Goal: Task Accomplishment & Management: Use online tool/utility

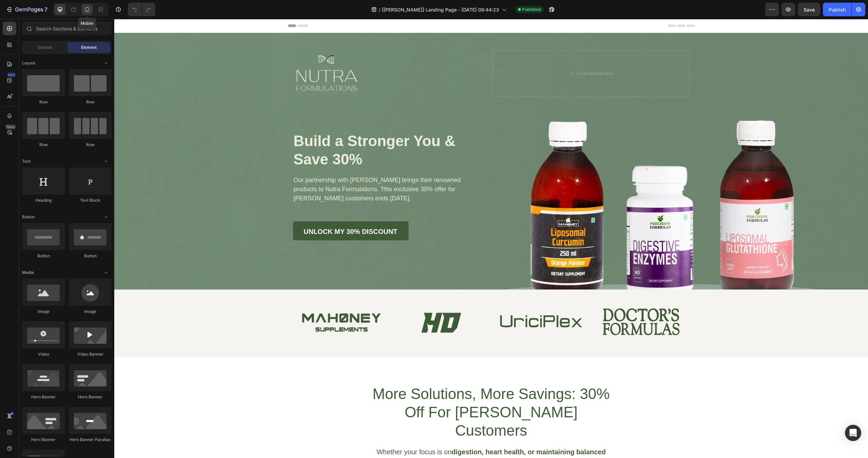
click at [86, 12] on icon at bounding box center [87, 9] width 4 height 5
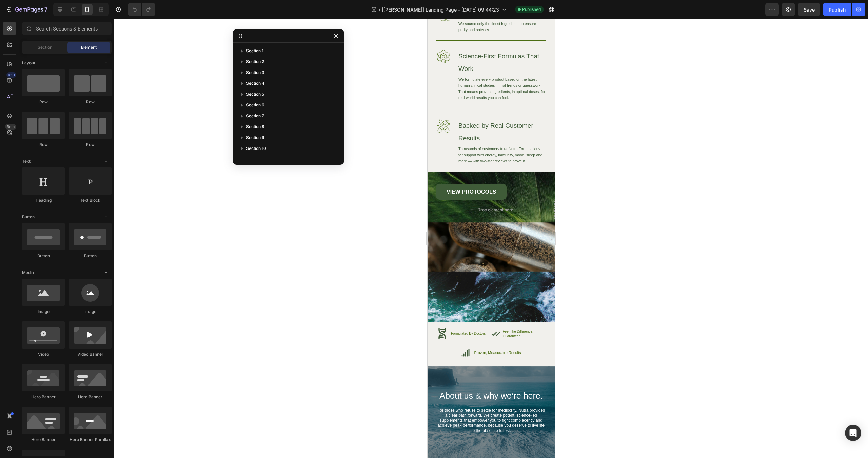
scroll to position [2747, 0]
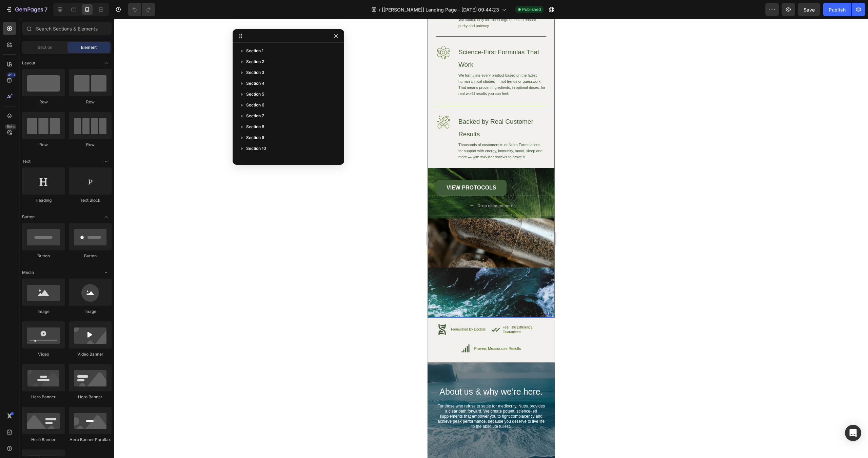
click at [455, 263] on div "Image High-Quality Ingredients Heading We source only the finest ingredients to…" at bounding box center [491, 160] width 127 height 316
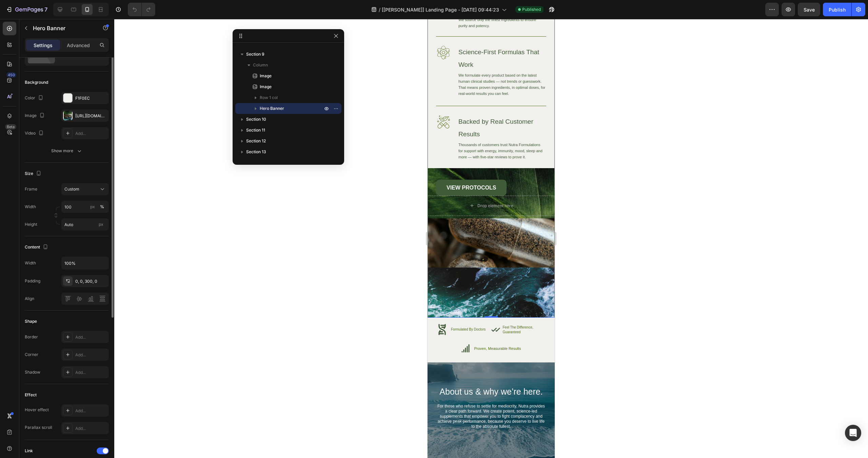
scroll to position [0, 0]
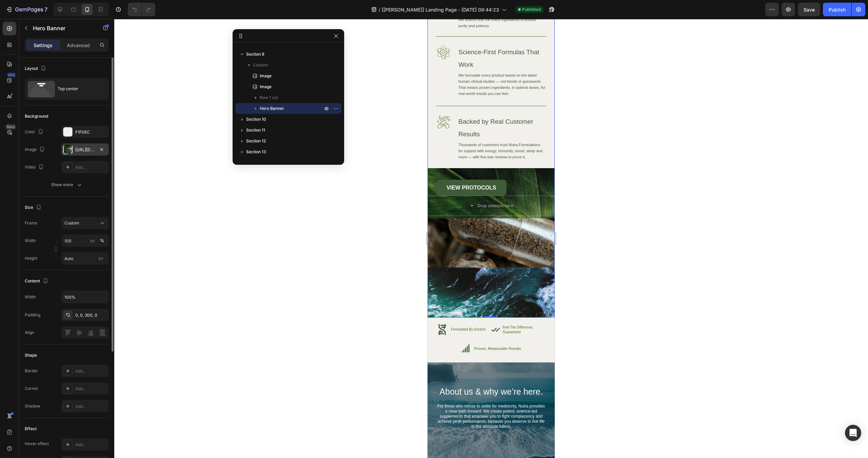
click at [78, 151] on div "[URL][DOMAIN_NAME]" at bounding box center [85, 150] width 20 height 6
click at [56, 184] on div "Show more" at bounding box center [67, 184] width 32 height 7
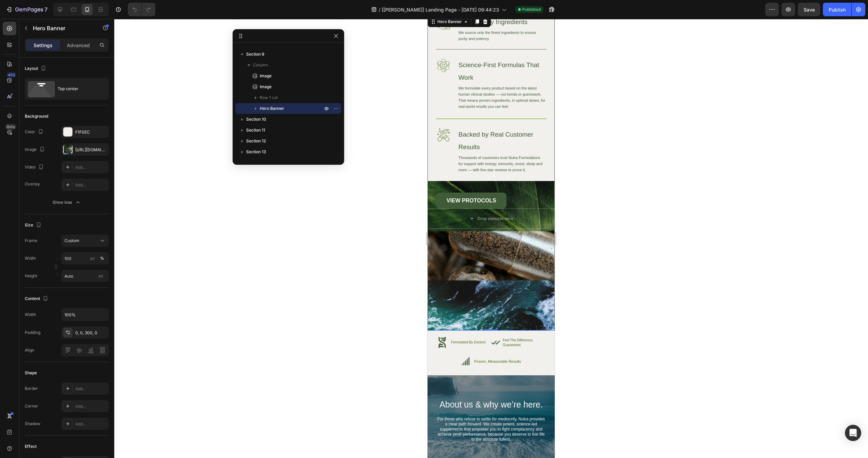
scroll to position [2645, 0]
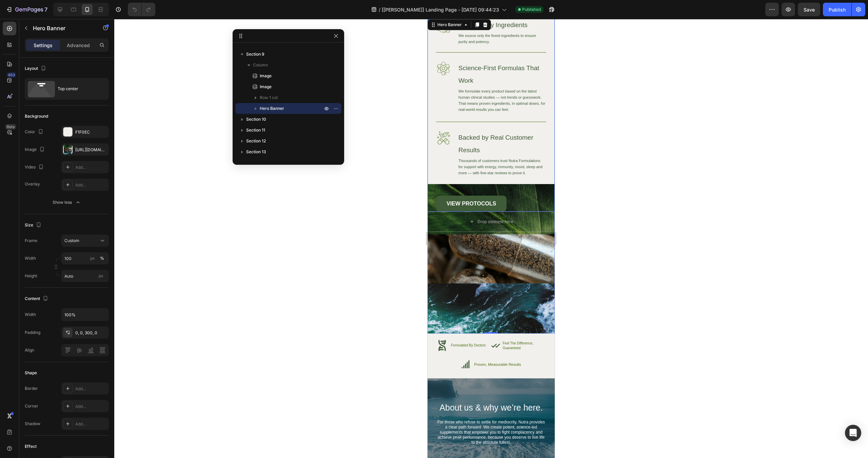
click at [524, 196] on div "VIEW PROTOCOLS Button" at bounding box center [491, 204] width 110 height 16
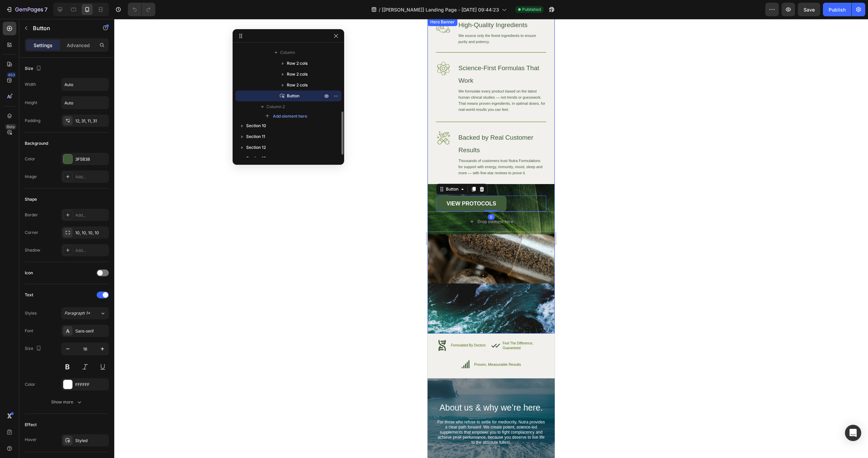
click at [518, 252] on div "Image High-Quality Ingredients Heading We source only the finest ingredients to…" at bounding box center [491, 176] width 127 height 316
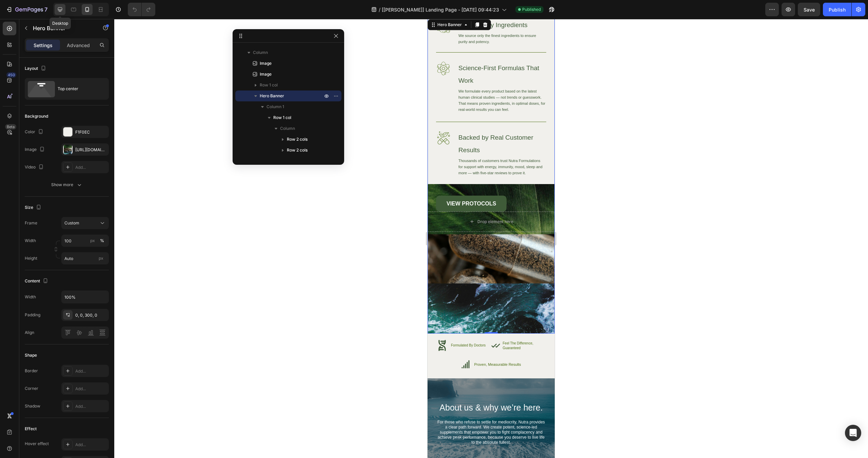
click at [61, 11] on icon at bounding box center [60, 9] width 4 height 4
type input "1220"
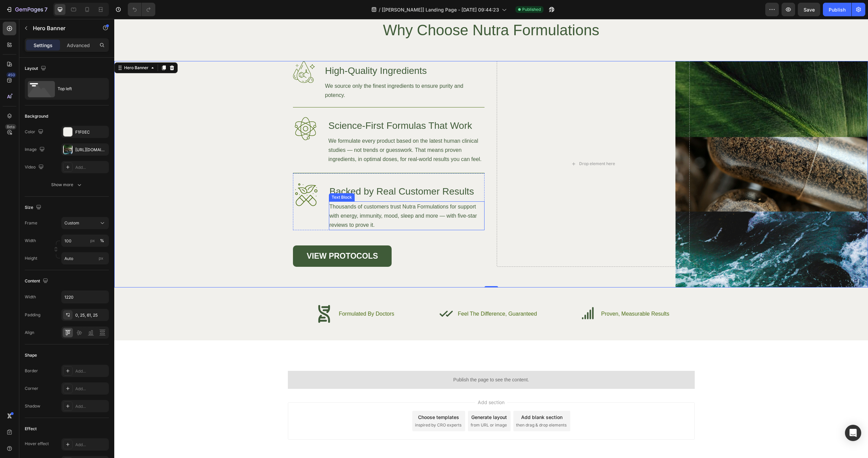
scroll to position [2604, 0]
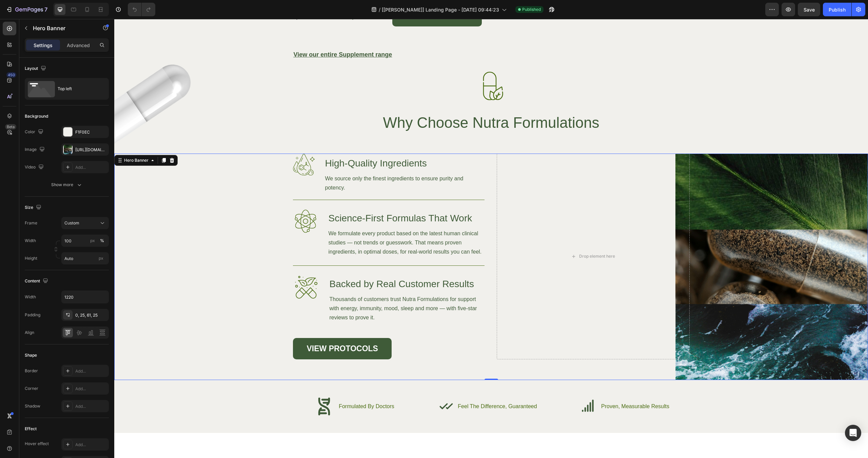
click at [170, 219] on div "Background Image" at bounding box center [491, 267] width 754 height 227
click at [139, 157] on div "Hero Banner" at bounding box center [136, 160] width 27 height 6
click at [168, 212] on div "Background Image" at bounding box center [491, 267] width 754 height 227
click at [740, 225] on div "Background Image" at bounding box center [491, 267] width 754 height 227
click at [75, 46] on p "Advanced" at bounding box center [78, 45] width 23 height 7
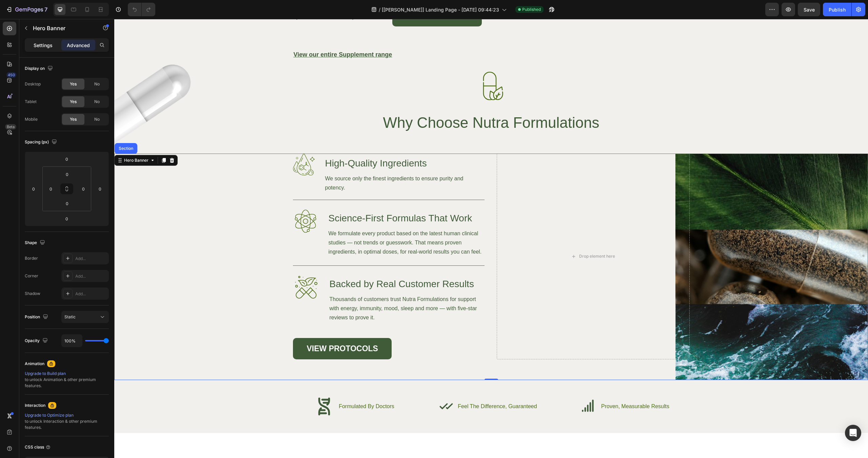
click at [52, 48] on p "Settings" at bounding box center [43, 45] width 19 height 7
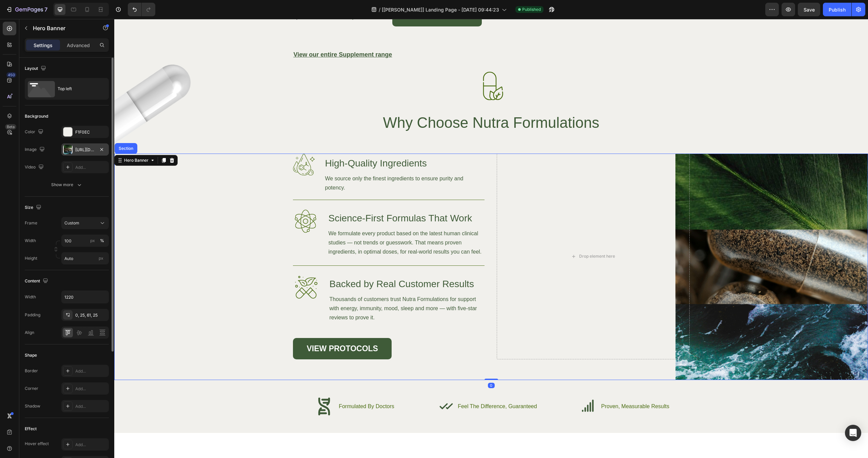
click at [76, 150] on div "[URL][DOMAIN_NAME]" at bounding box center [85, 150] width 20 height 6
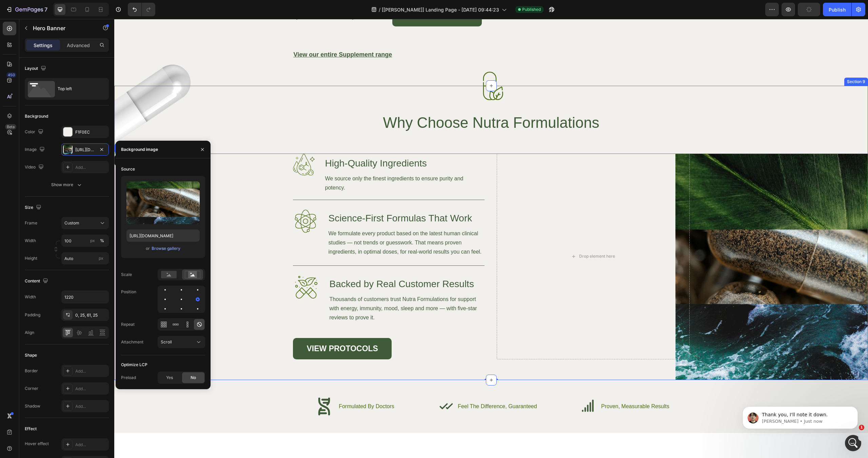
scroll to position [0, 0]
click at [134, 300] on div "Position" at bounding box center [163, 299] width 84 height 27
click at [194, 298] on div at bounding box center [198, 299] width 8 height 8
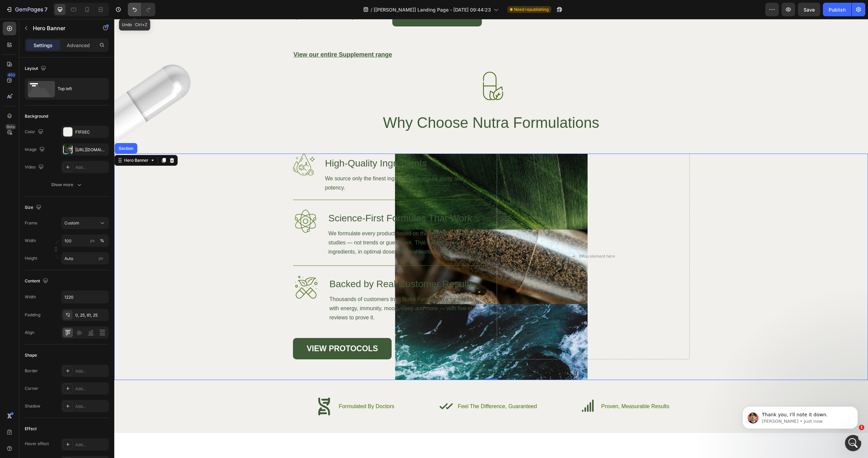
click at [139, 13] on button "Undo/Redo" at bounding box center [135, 10] width 14 height 14
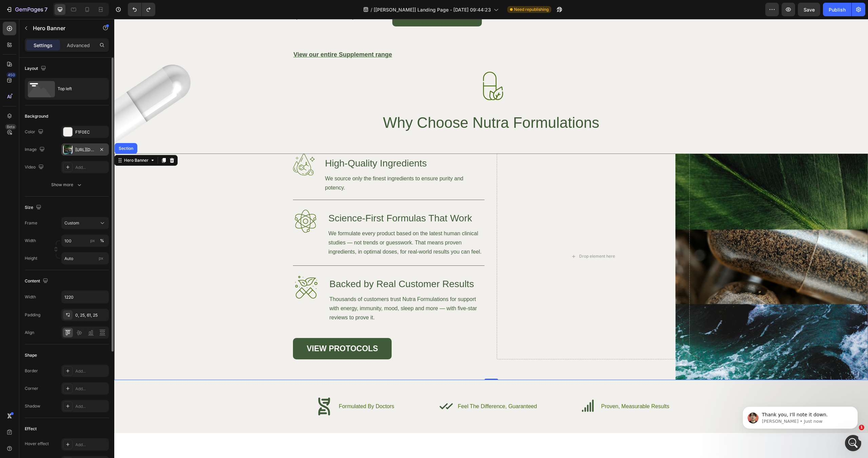
click at [81, 150] on div "[URL][DOMAIN_NAME]" at bounding box center [85, 150] width 20 height 6
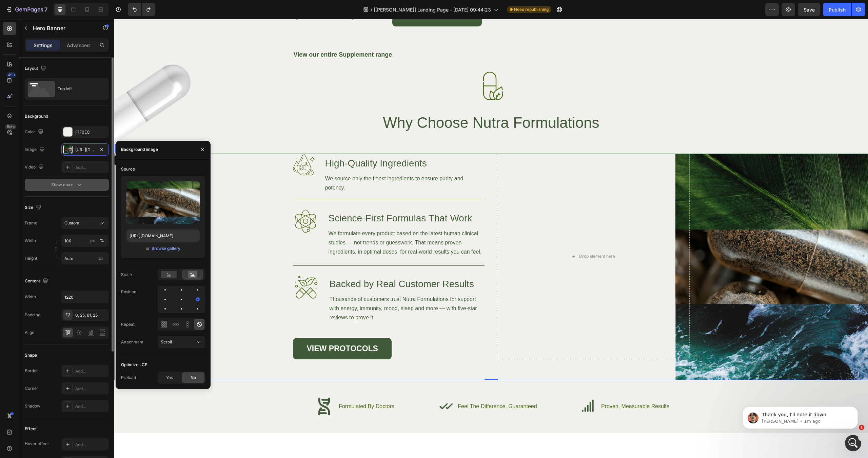
click at [42, 187] on button "Show more" at bounding box center [67, 185] width 84 height 12
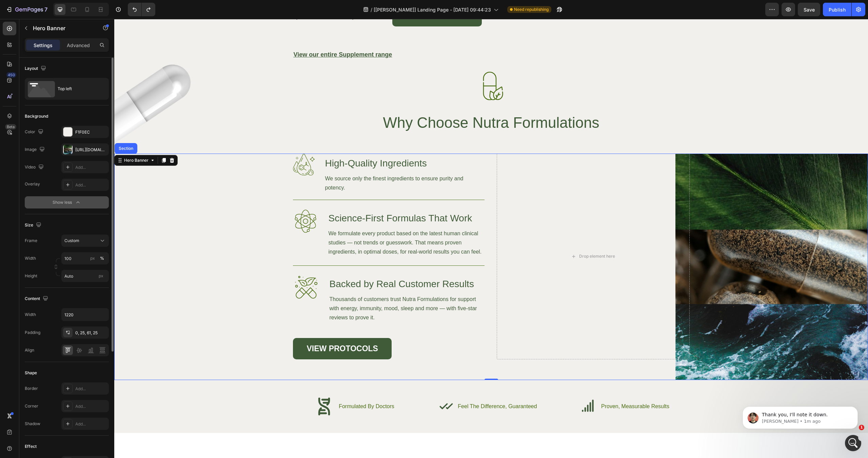
click at [42, 187] on div "Overlay Add..." at bounding box center [67, 185] width 84 height 12
click at [87, 15] on div at bounding box center [87, 9] width 11 height 11
type input "100%"
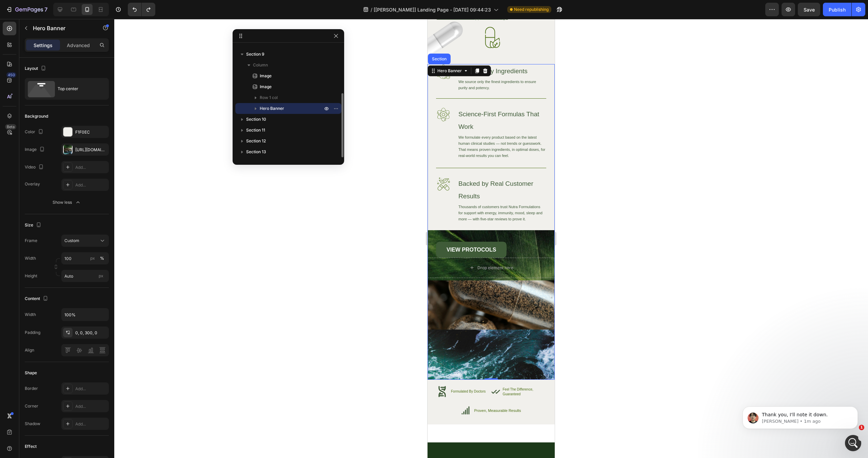
scroll to position [2706, 0]
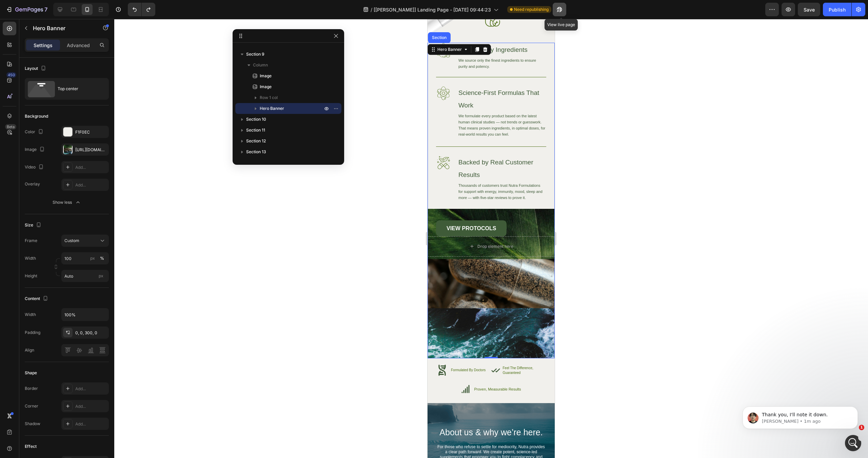
click at [559, 10] on icon "button" at bounding box center [558, 11] width 2 height 2
click at [60, 5] on div at bounding box center [60, 9] width 11 height 11
type input "1220"
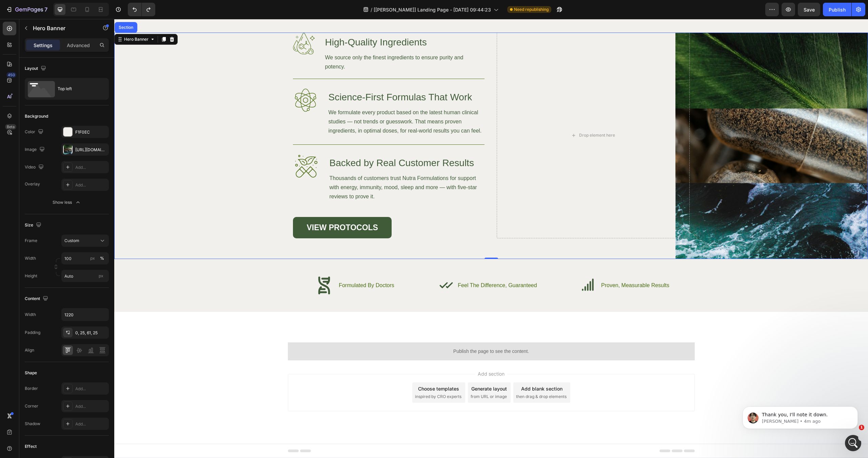
scroll to position [2691, 0]
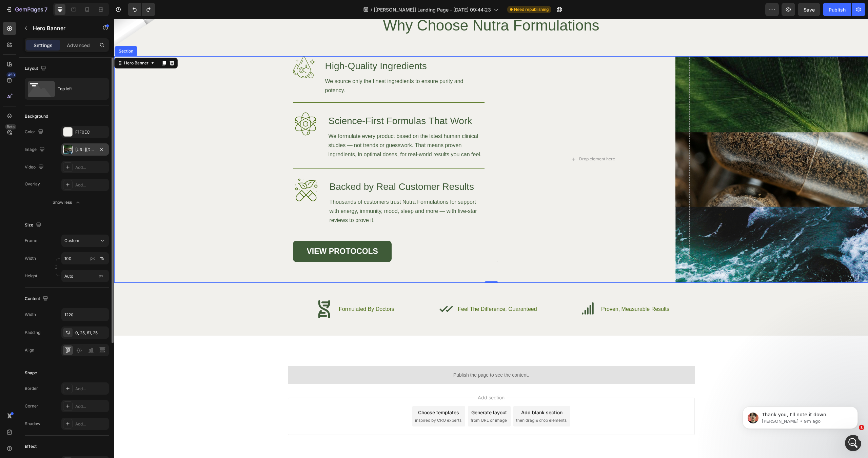
click at [78, 151] on div "[URL][DOMAIN_NAME]" at bounding box center [85, 150] width 20 height 6
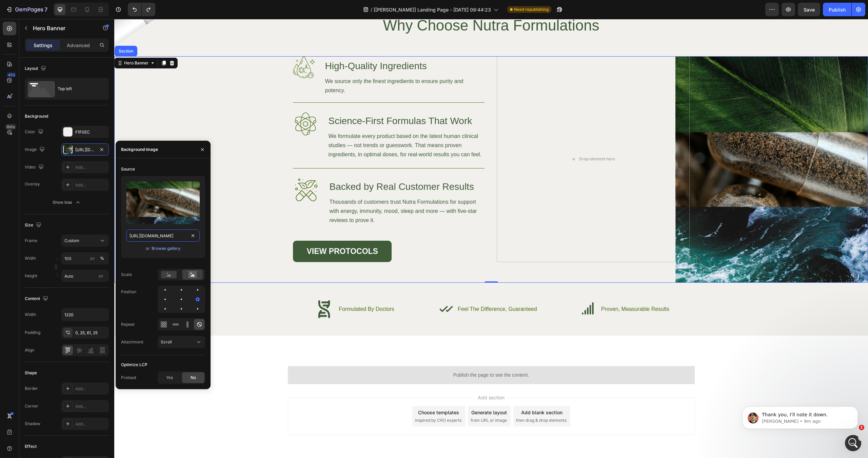
click at [154, 233] on input "[URL][DOMAIN_NAME]" at bounding box center [162, 236] width 73 height 12
